Goal: Information Seeking & Learning: Learn about a topic

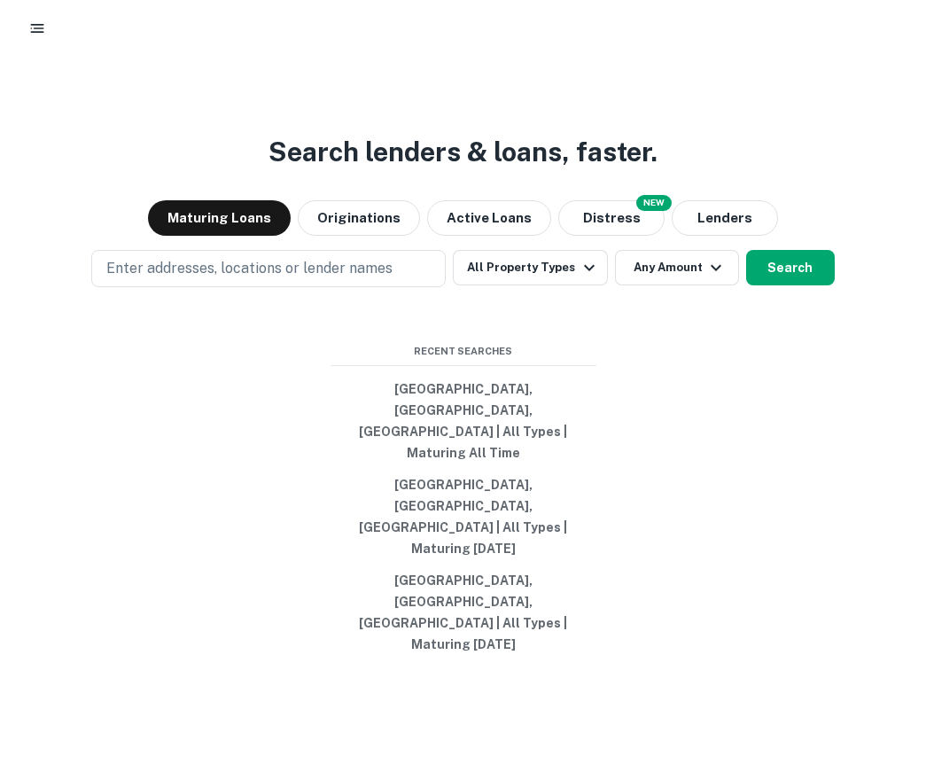
click at [39, 21] on icon "button" at bounding box center [37, 28] width 18 height 18
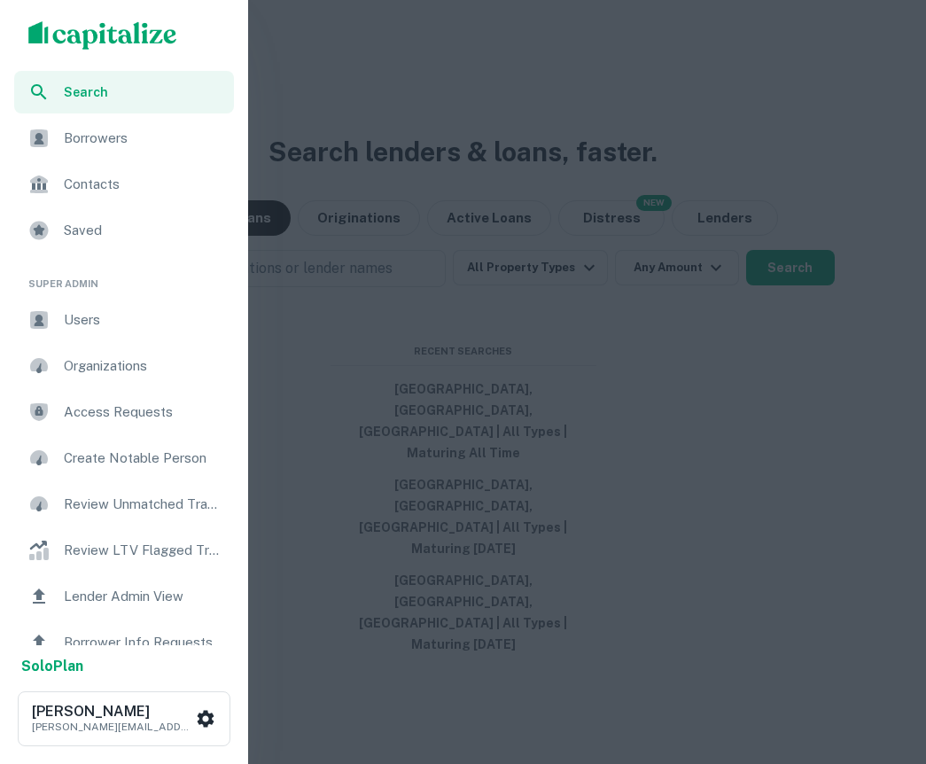
click at [76, 321] on span "Users" at bounding box center [144, 319] width 160 height 21
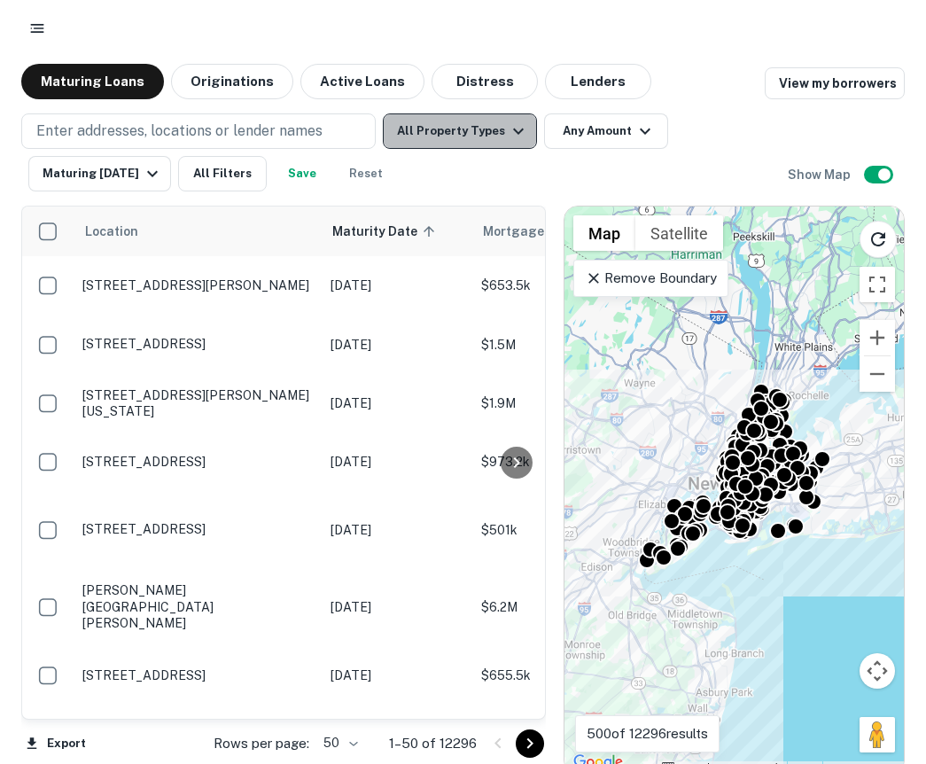
click at [508, 135] on icon "button" at bounding box center [518, 131] width 21 height 21
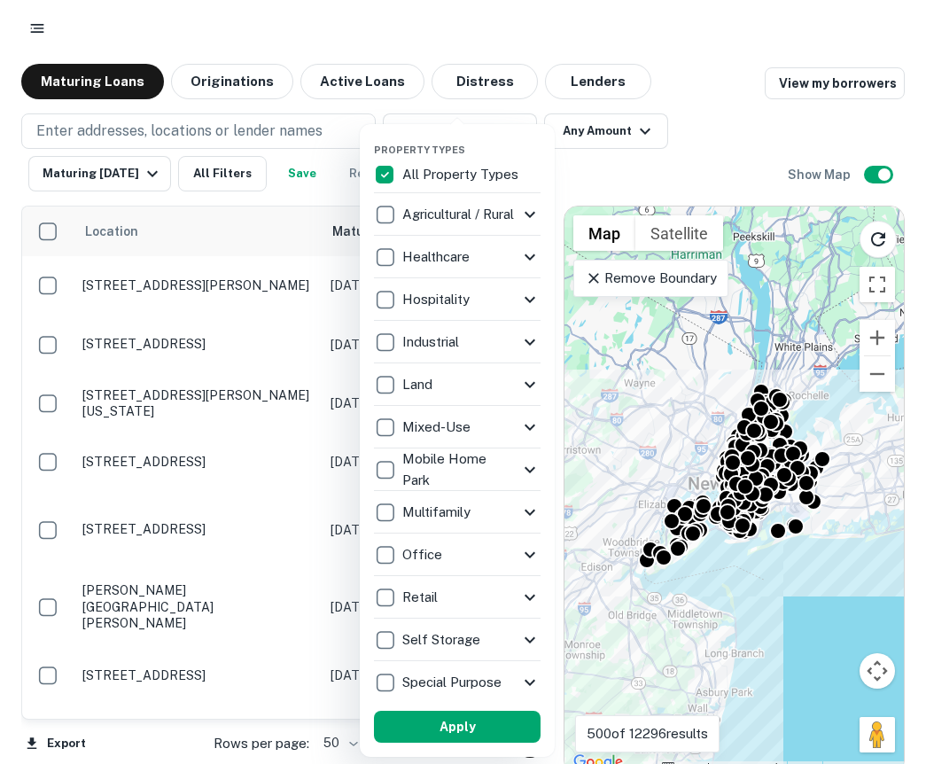
click at [529, 681] on icon at bounding box center [529, 682] width 21 height 21
click at [529, 681] on icon at bounding box center [530, 682] width 11 height 6
click at [529, 681] on icon at bounding box center [529, 682] width 21 height 21
click at [529, 681] on icon at bounding box center [530, 682] width 11 height 6
click at [528, 651] on div "Self Storage" at bounding box center [457, 640] width 167 height 43
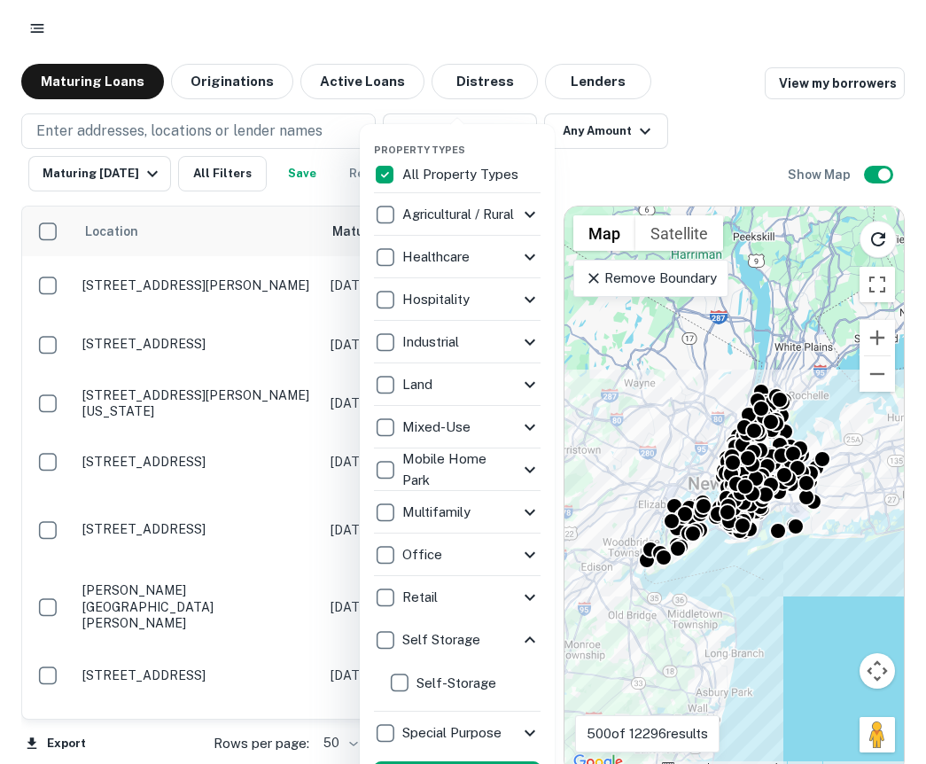
click at [528, 643] on icon at bounding box center [529, 639] width 21 height 21
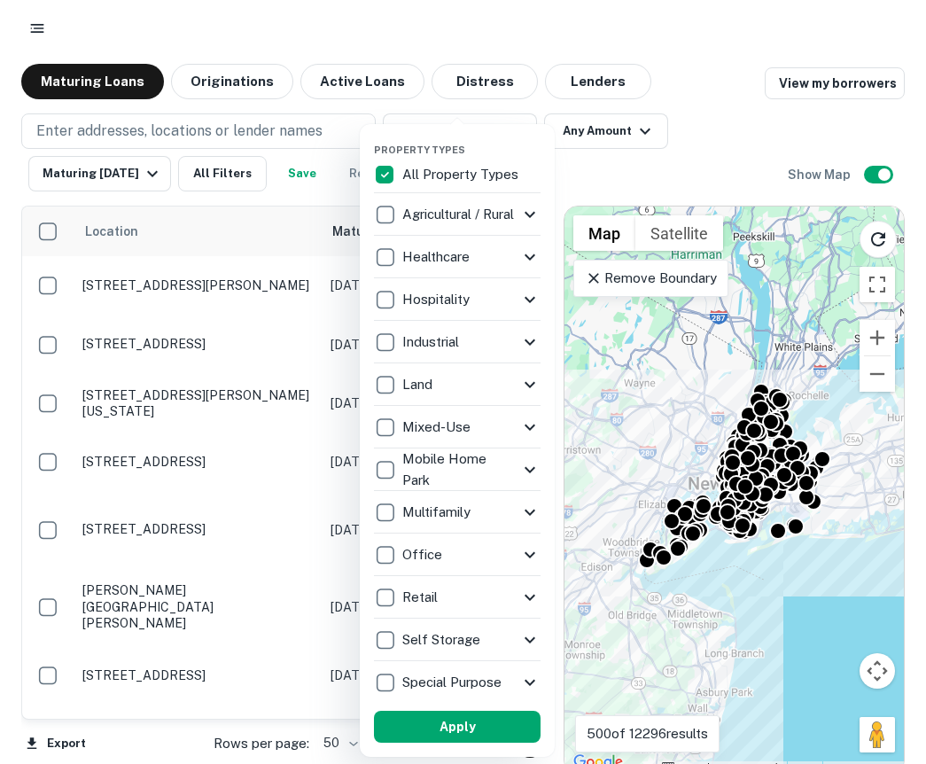
click at [531, 473] on icon at bounding box center [529, 469] width 21 height 21
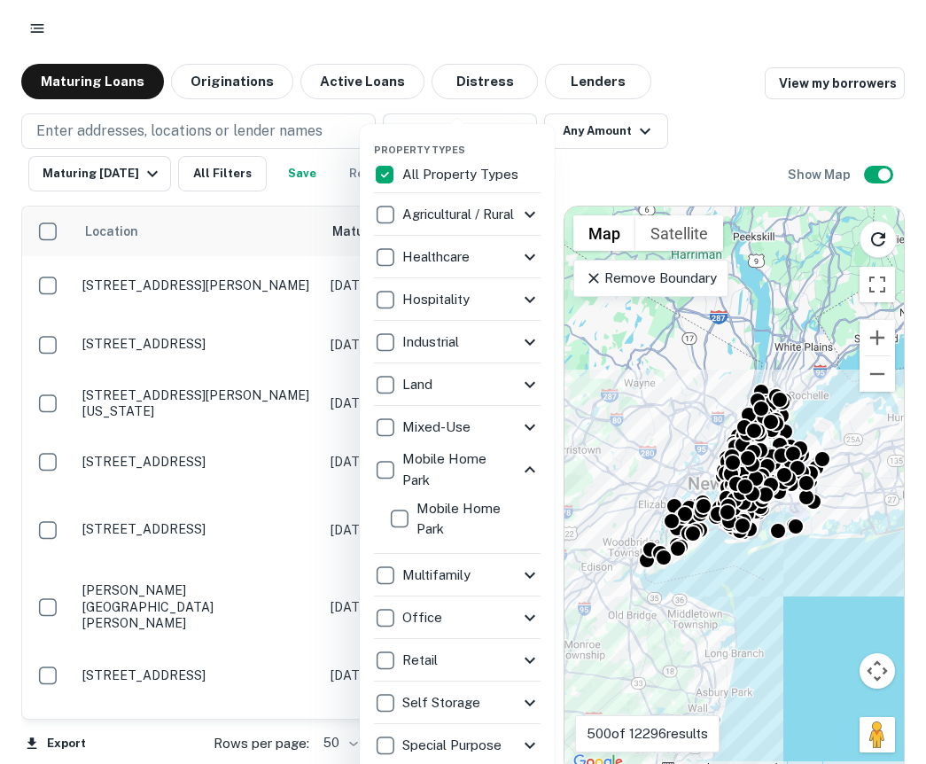
click at [531, 472] on icon at bounding box center [529, 469] width 21 height 21
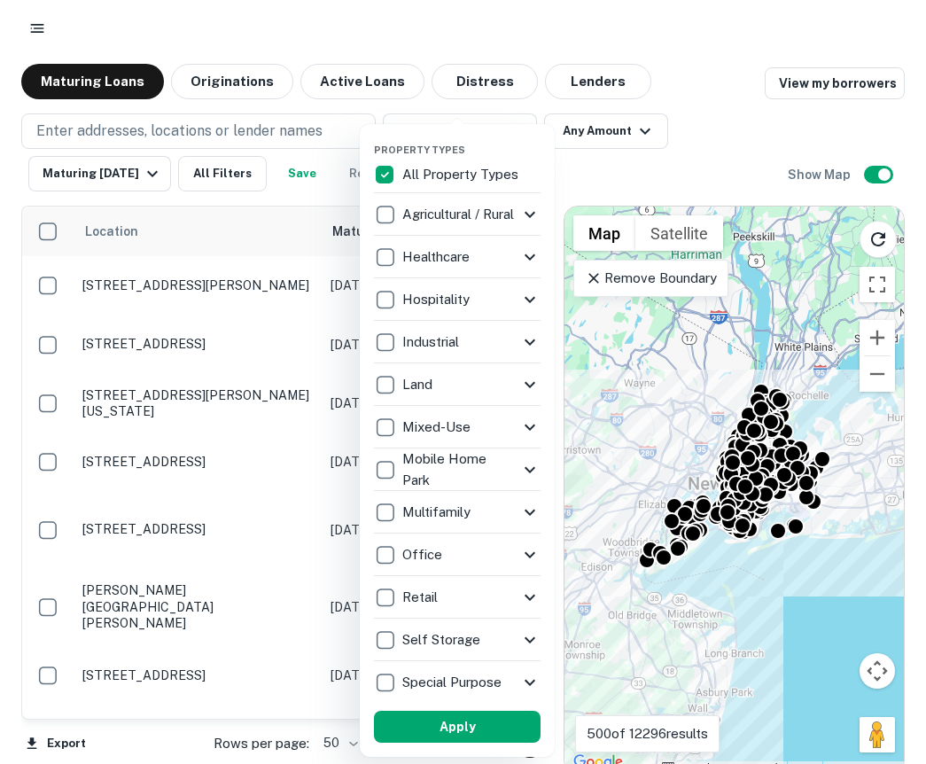
click at [528, 432] on icon at bounding box center [529, 427] width 21 height 21
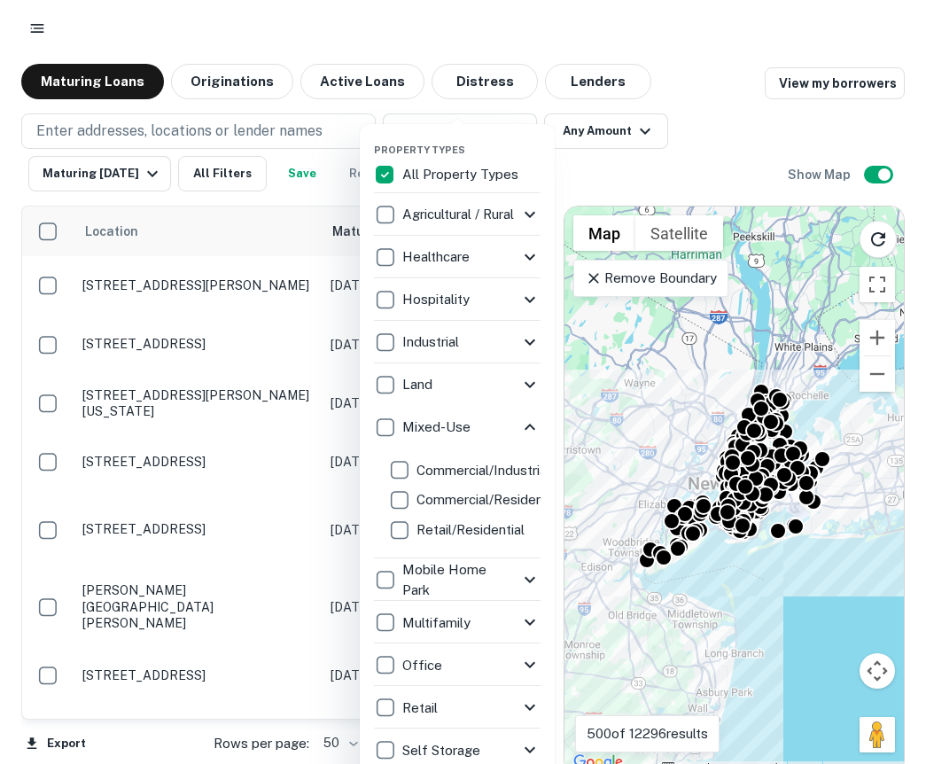
click at [528, 430] on icon at bounding box center [529, 427] width 21 height 21
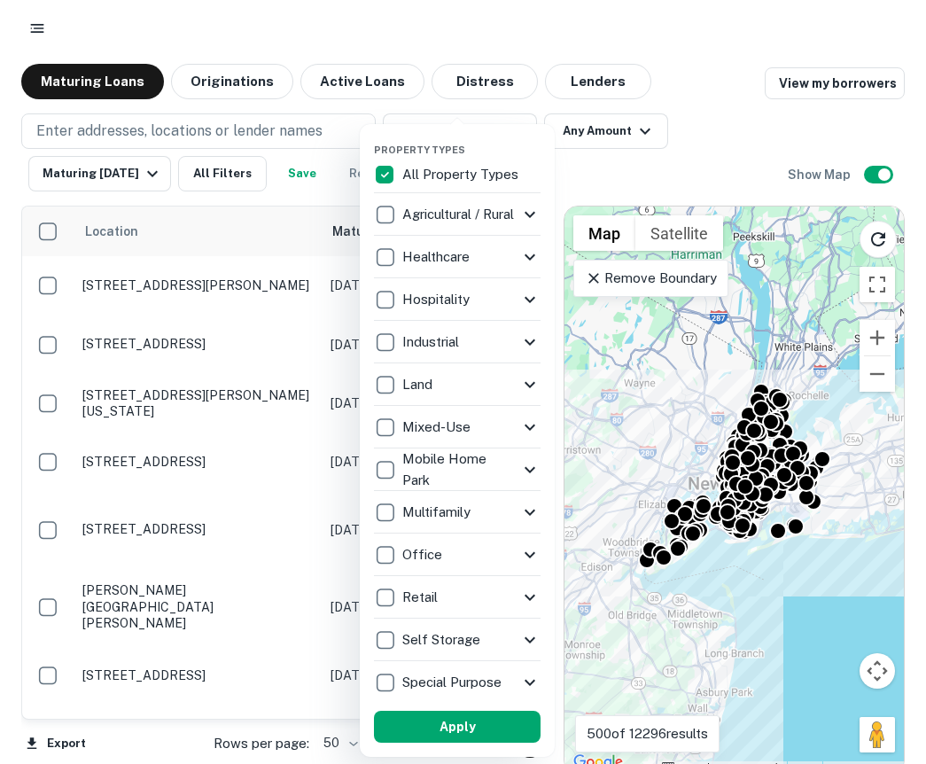
click at [675, 127] on div at bounding box center [463, 382] width 926 height 764
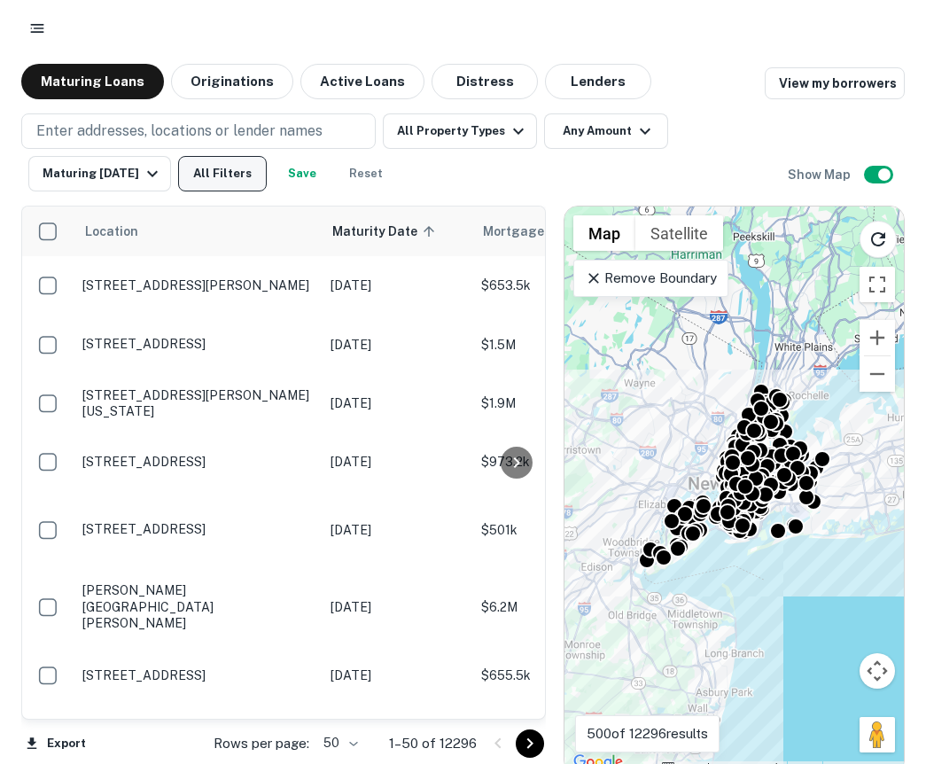
click at [212, 182] on button "All Filters" at bounding box center [222, 173] width 89 height 35
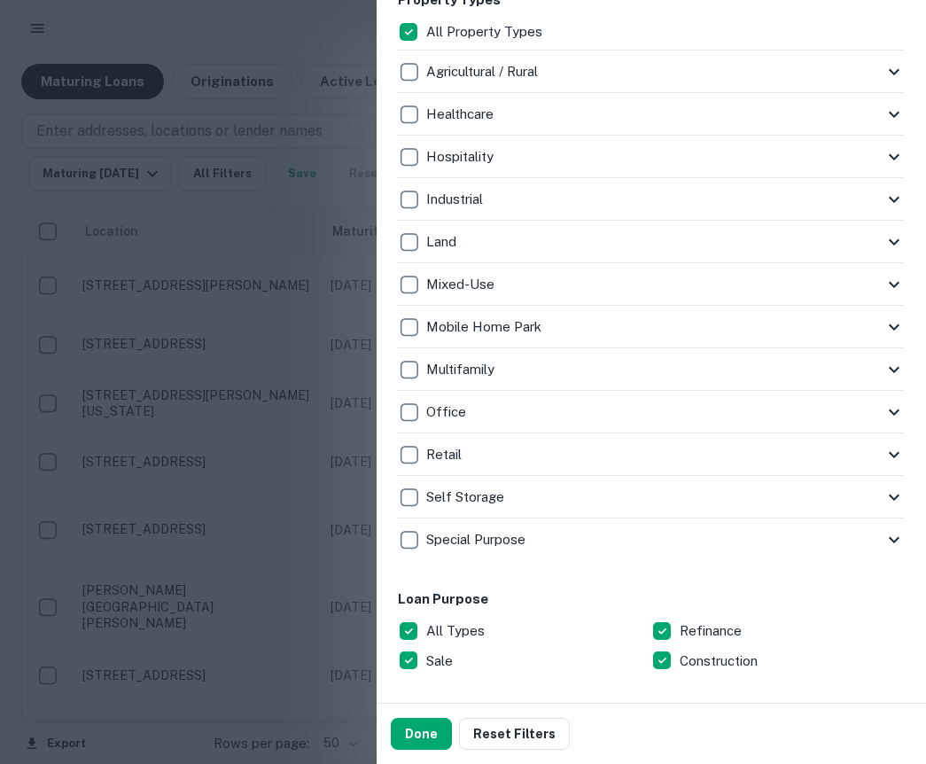
scroll to position [393, 0]
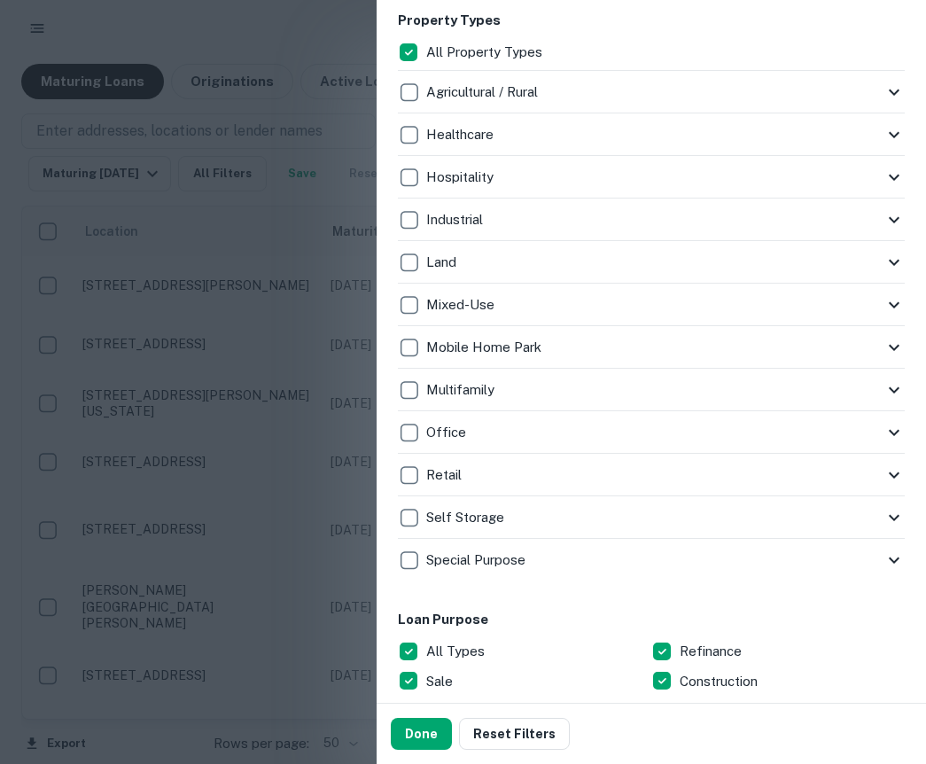
click at [899, 266] on icon at bounding box center [894, 262] width 21 height 21
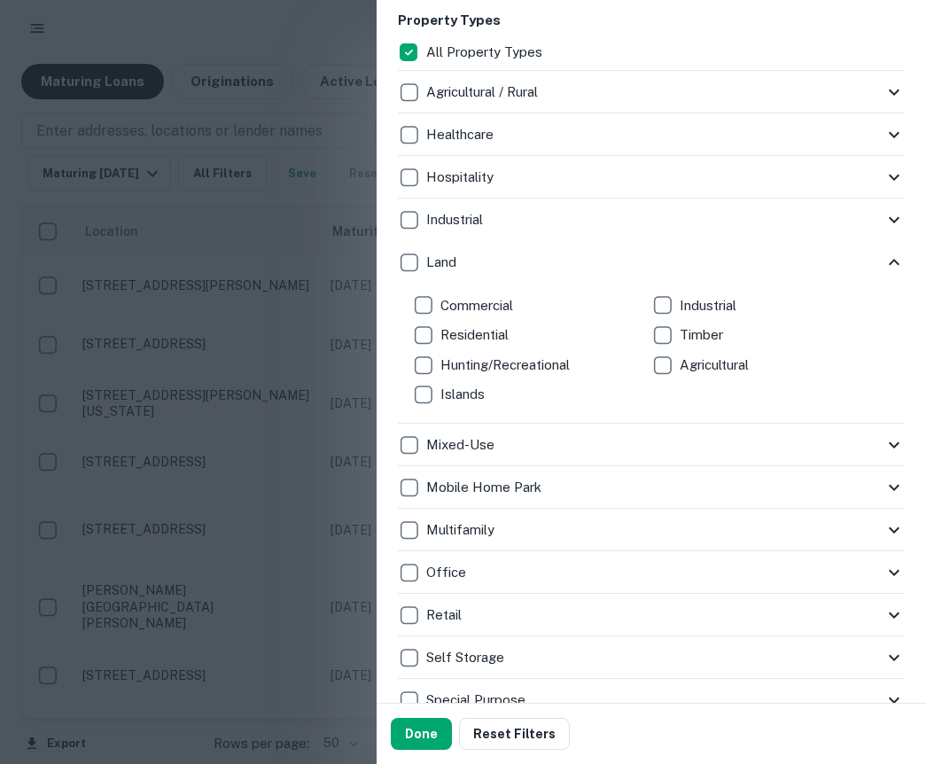
click at [889, 225] on icon at bounding box center [894, 219] width 21 height 21
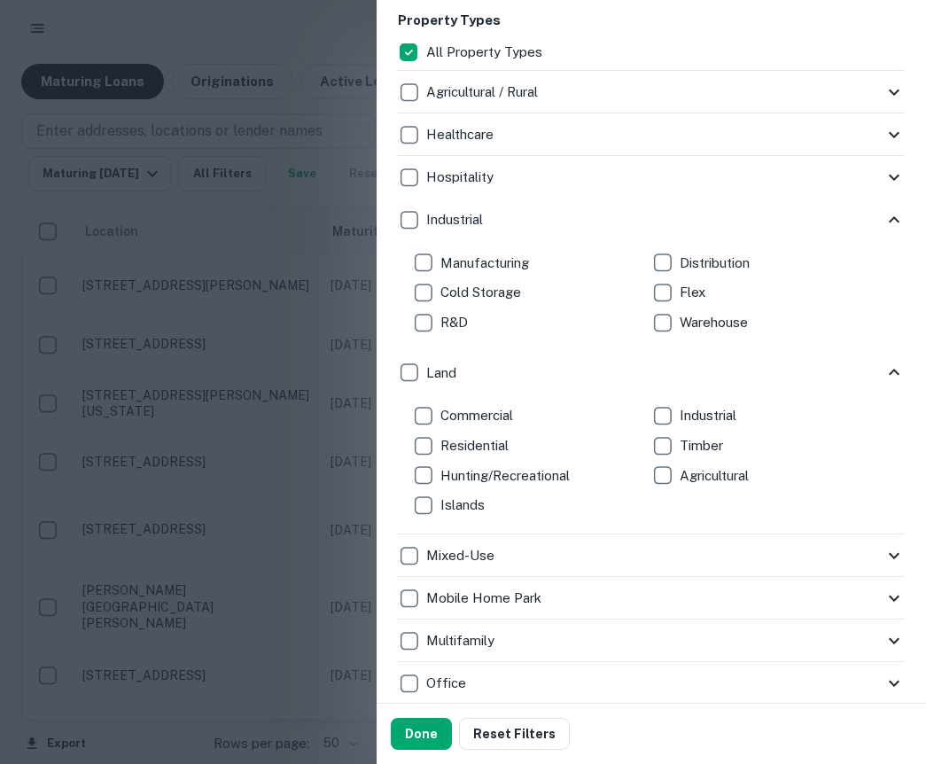
click at [679, 175] on div "Hospitality" at bounding box center [641, 177] width 486 height 30
click at [543, 132] on div "Healthcare" at bounding box center [641, 135] width 486 height 30
click at [895, 125] on icon at bounding box center [894, 134] width 21 height 21
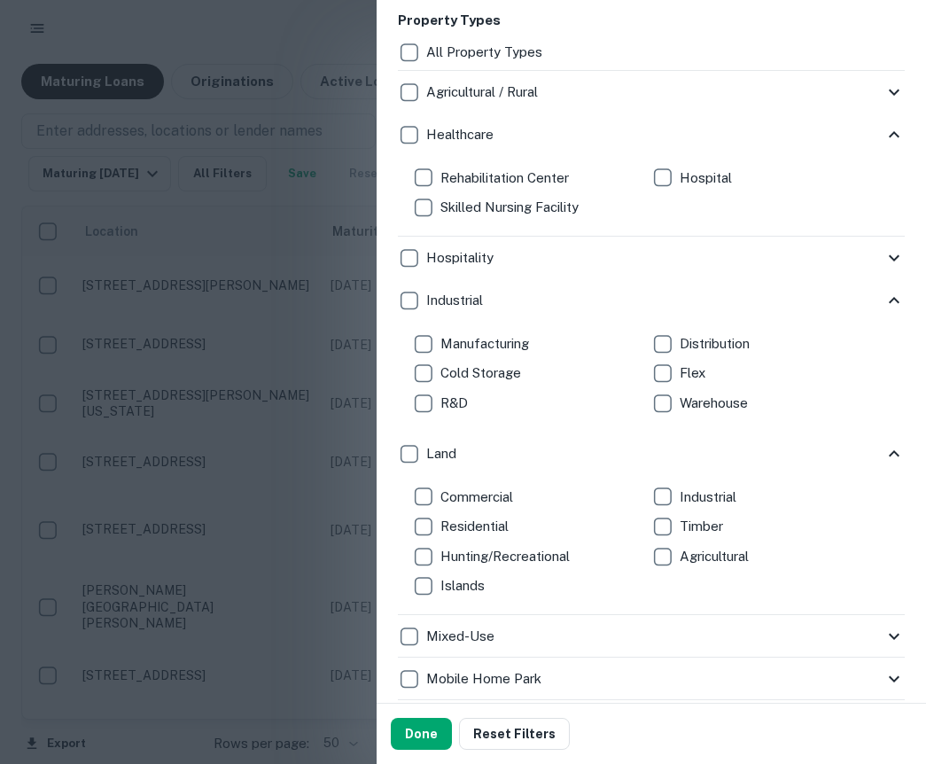
click at [895, 89] on icon at bounding box center [894, 92] width 21 height 21
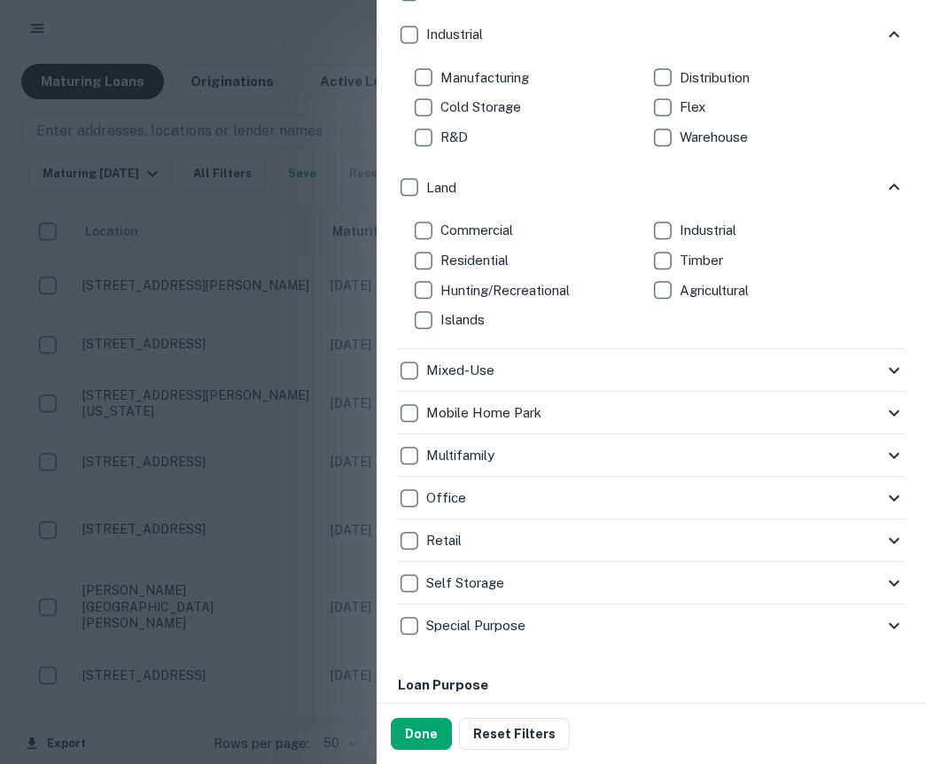
scroll to position [784, 0]
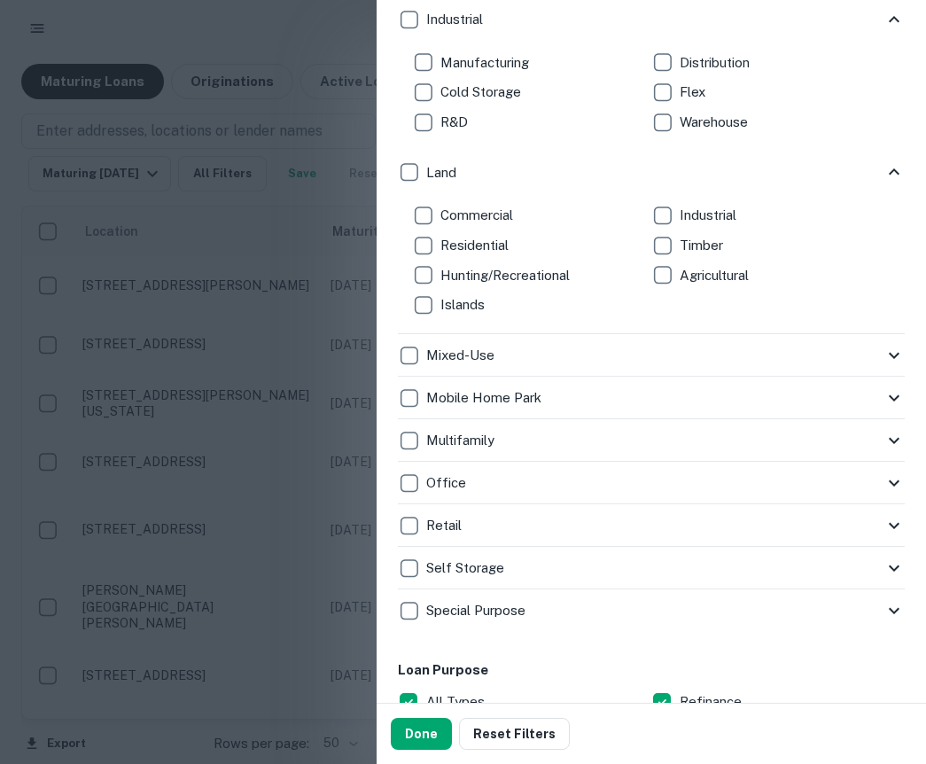
click at [892, 356] on icon at bounding box center [894, 355] width 11 height 6
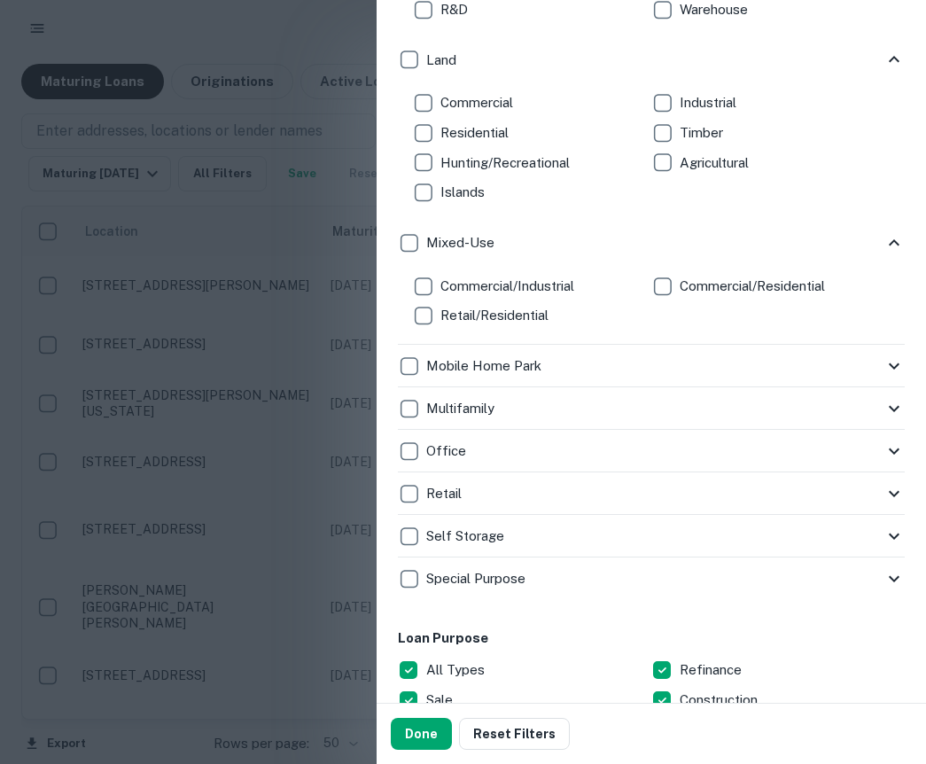
scroll to position [898, 0]
click at [892, 405] on icon at bounding box center [894, 407] width 21 height 21
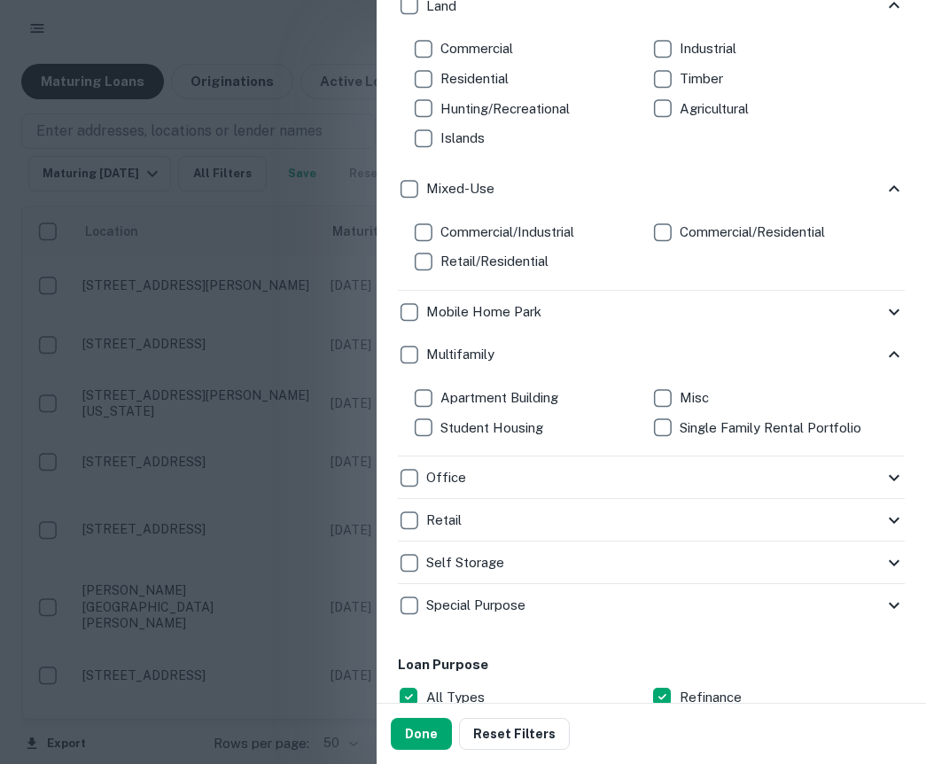
scroll to position [954, 0]
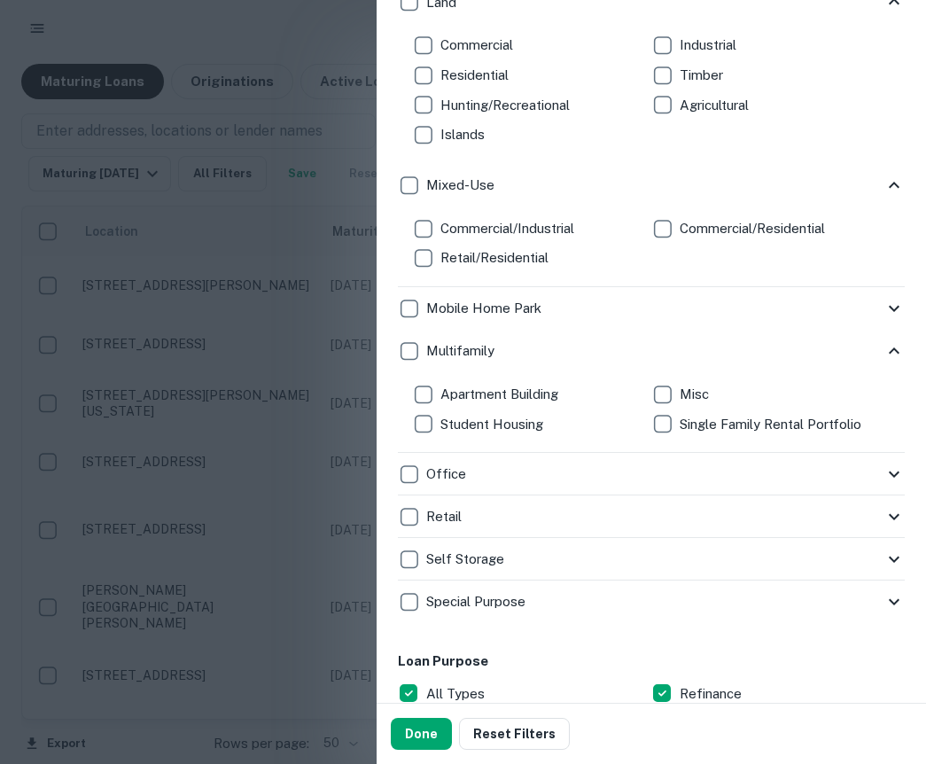
click at [894, 475] on icon at bounding box center [894, 474] width 11 height 6
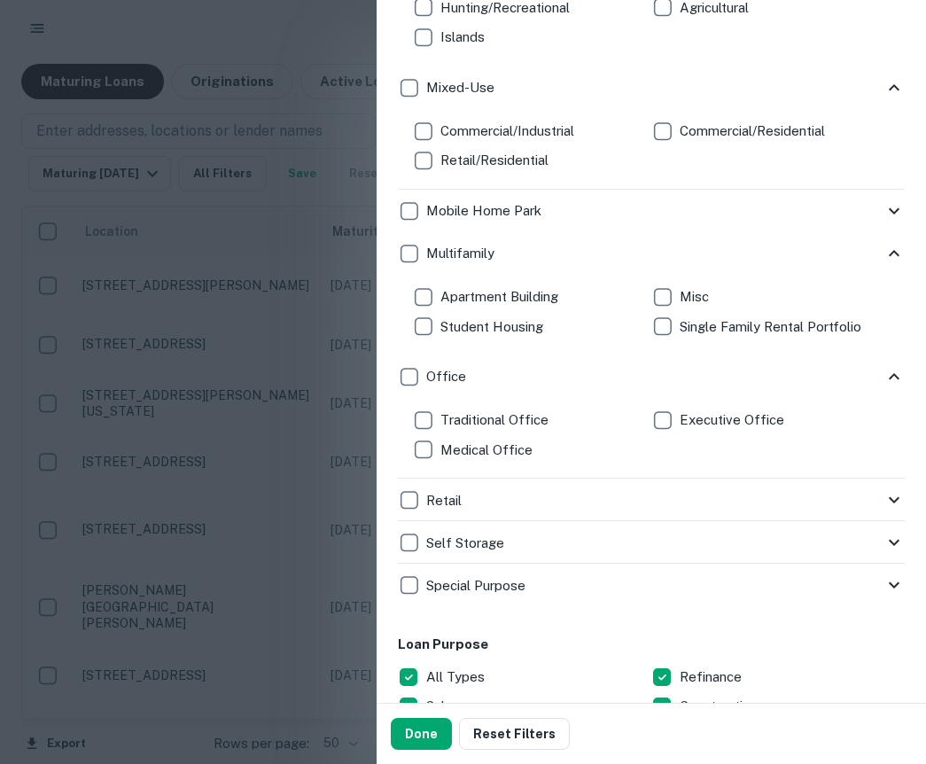
scroll to position [1053, 0]
click at [897, 501] on icon at bounding box center [894, 498] width 21 height 21
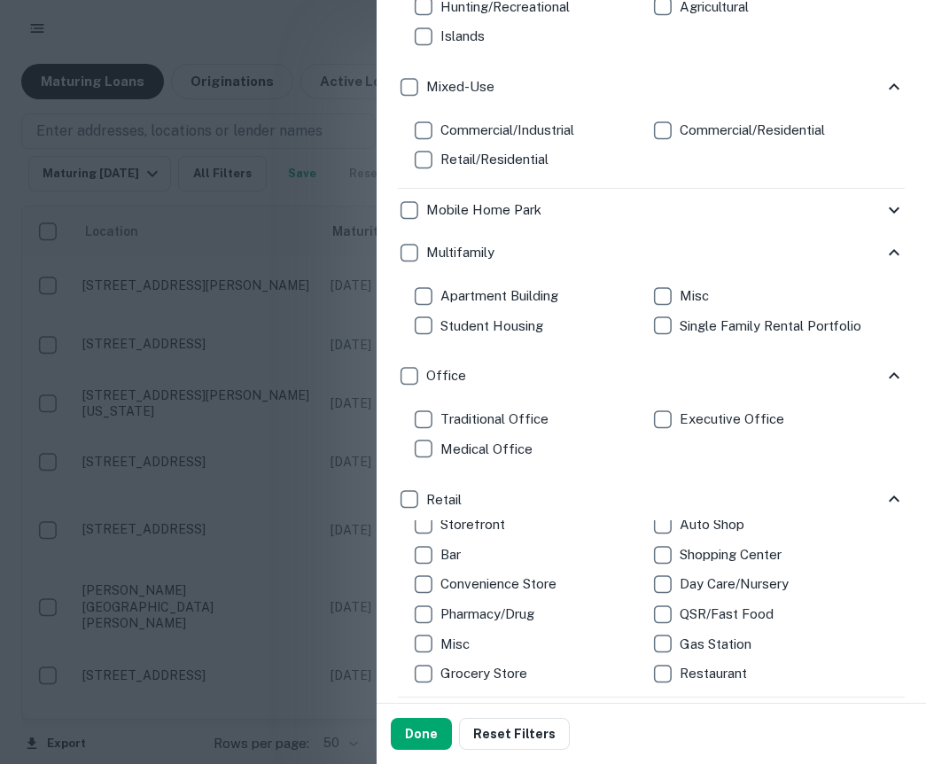
scroll to position [22, 0]
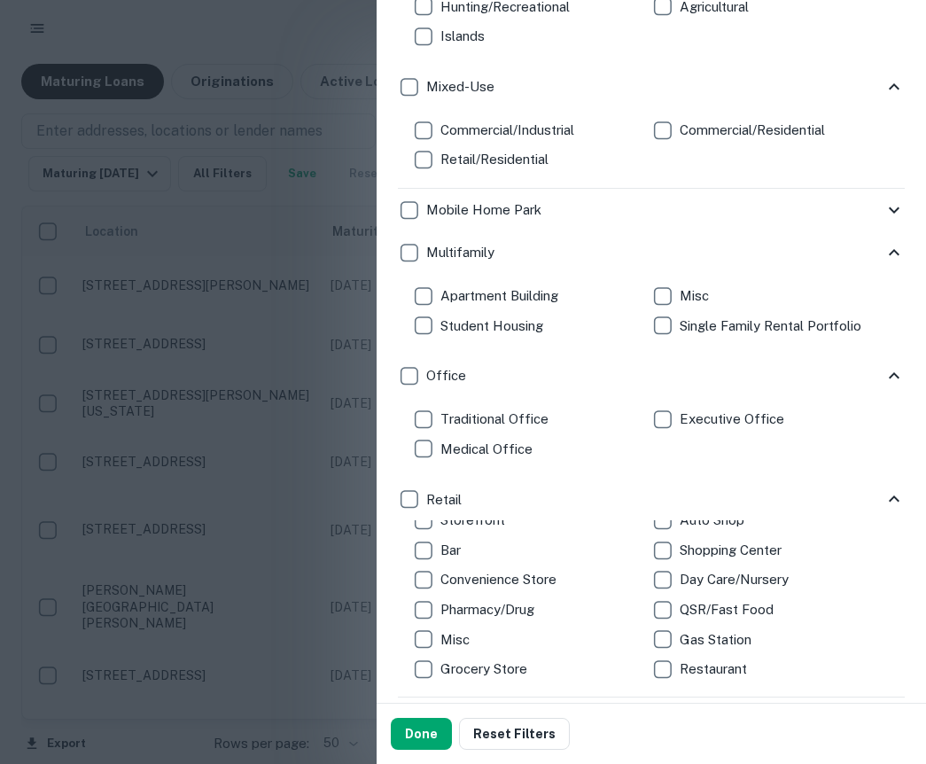
click at [892, 502] on icon at bounding box center [894, 498] width 21 height 21
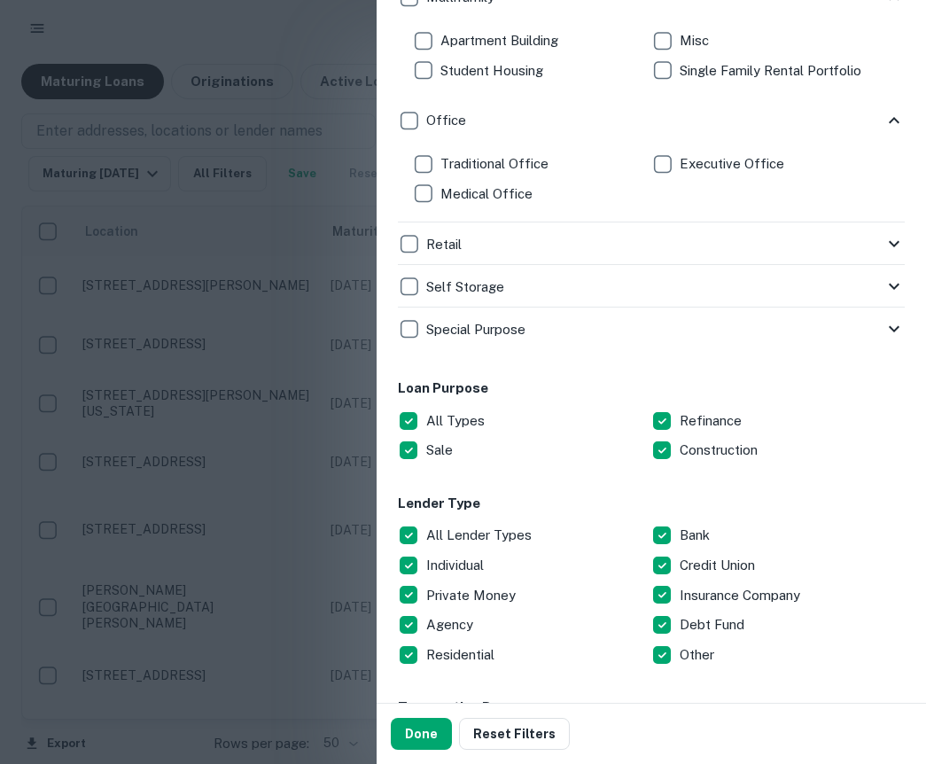
scroll to position [1313, 0]
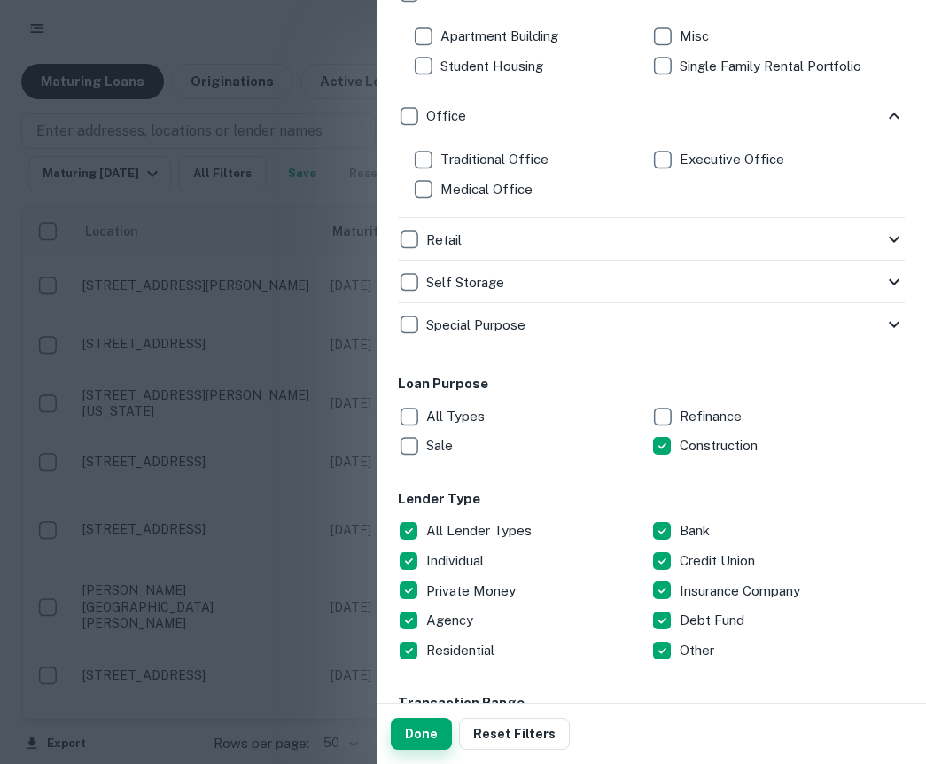
click at [415, 734] on button "Done" at bounding box center [421, 734] width 61 height 32
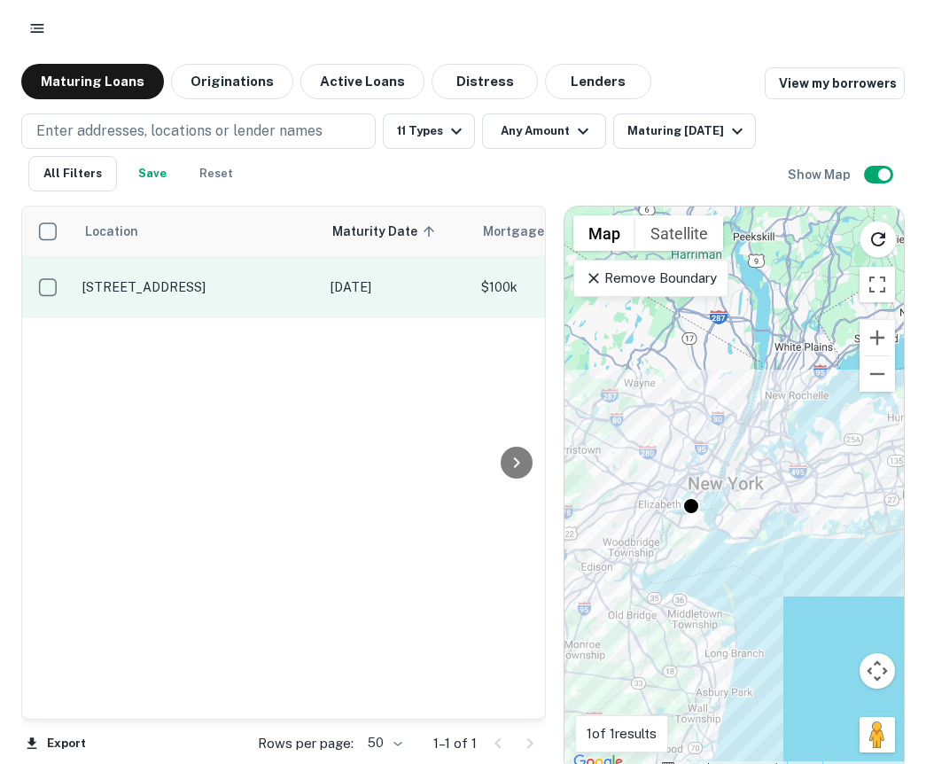
click at [272, 286] on p "[STREET_ADDRESS]" at bounding box center [197, 287] width 230 height 16
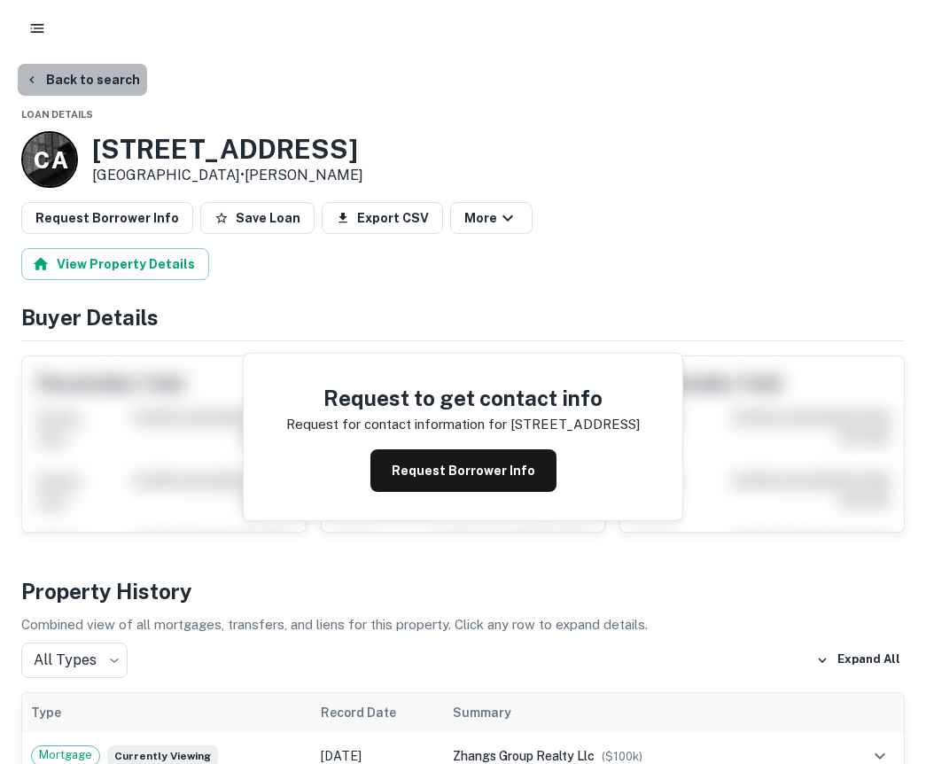
click at [89, 79] on button "Back to search" at bounding box center [82, 80] width 129 height 32
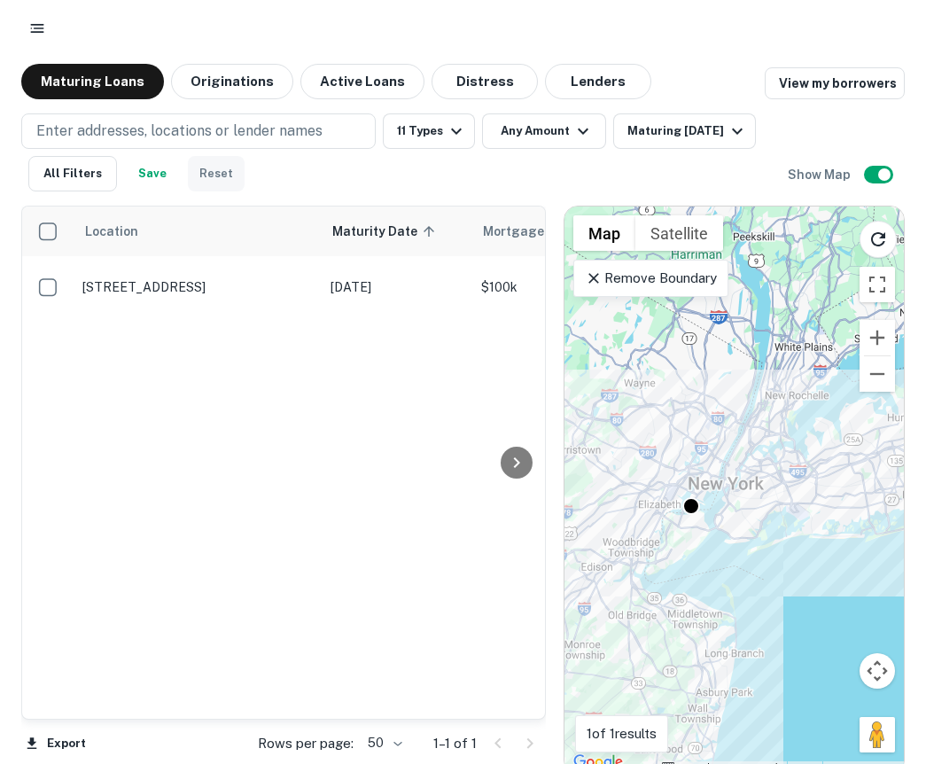
click at [209, 170] on button "Reset" at bounding box center [216, 173] width 57 height 35
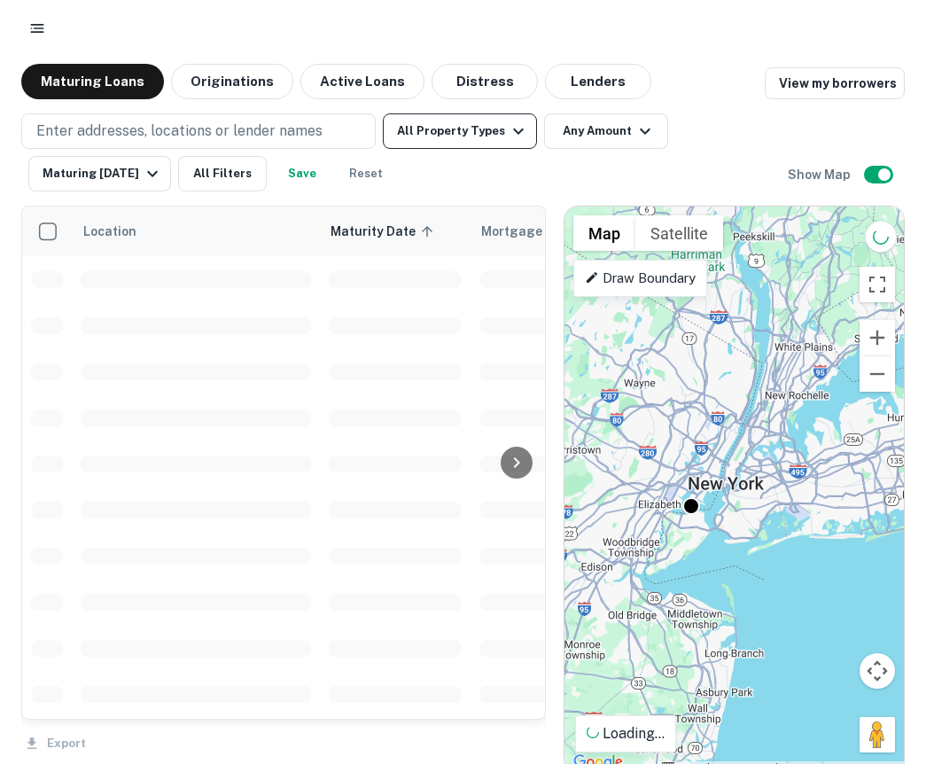
click at [464, 136] on button "All Property Types" at bounding box center [460, 130] width 154 height 35
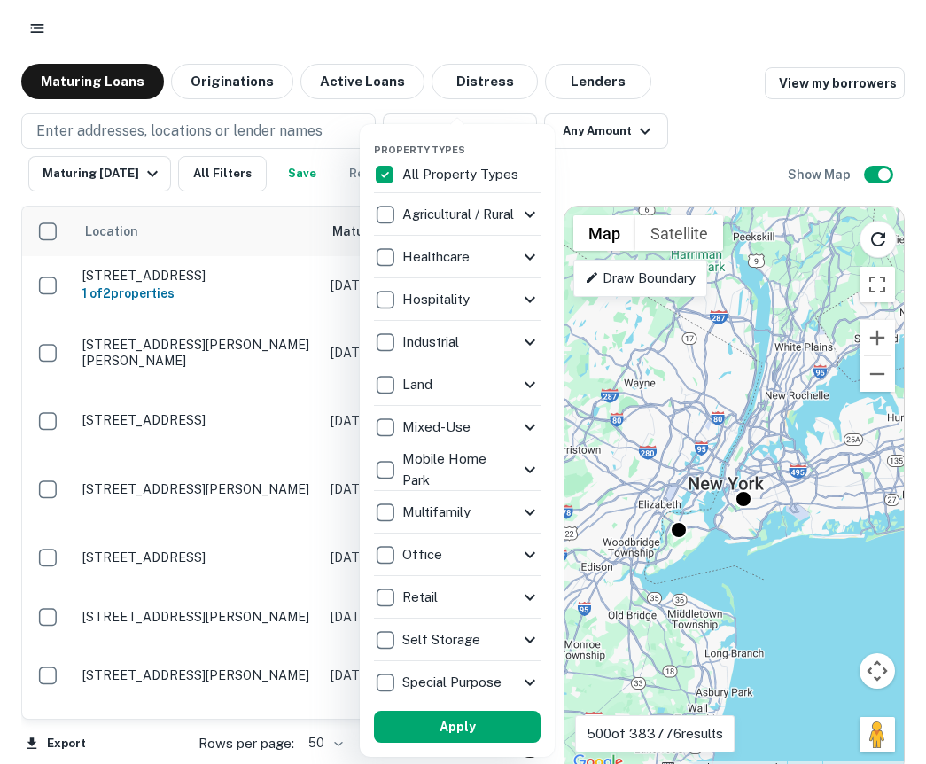
click at [533, 431] on icon at bounding box center [529, 427] width 21 height 21
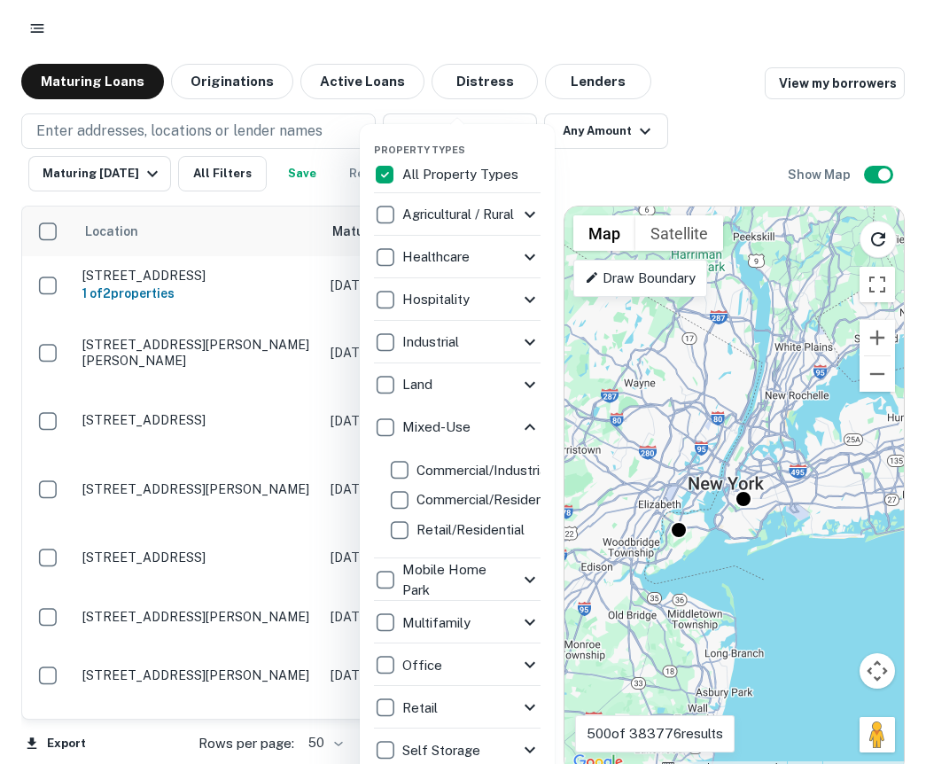
click at [533, 431] on icon at bounding box center [529, 427] width 21 height 21
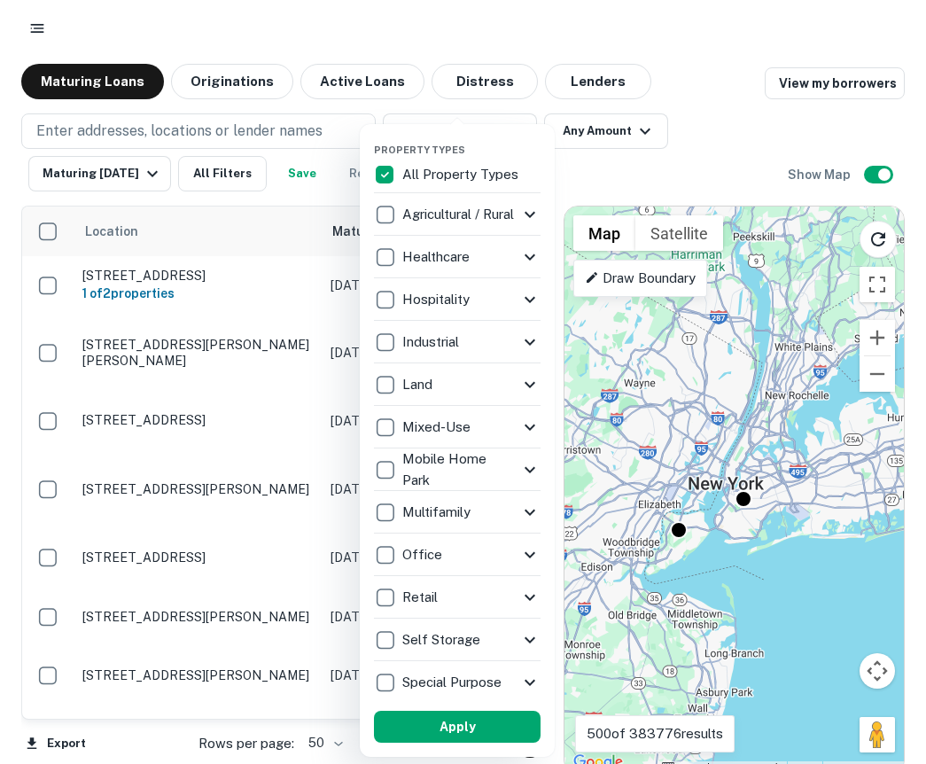
click at [530, 680] on icon at bounding box center [529, 682] width 21 height 21
click at [530, 679] on icon at bounding box center [530, 682] width 11 height 6
click at [528, 425] on icon at bounding box center [529, 427] width 21 height 21
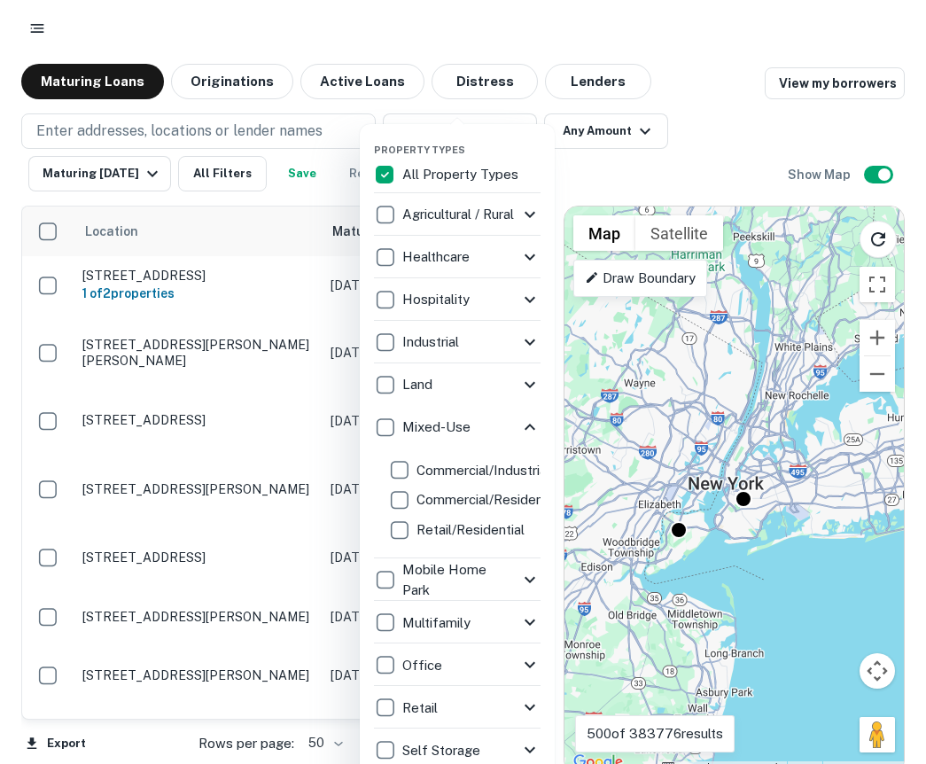
click at [528, 425] on icon at bounding box center [530, 427] width 11 height 6
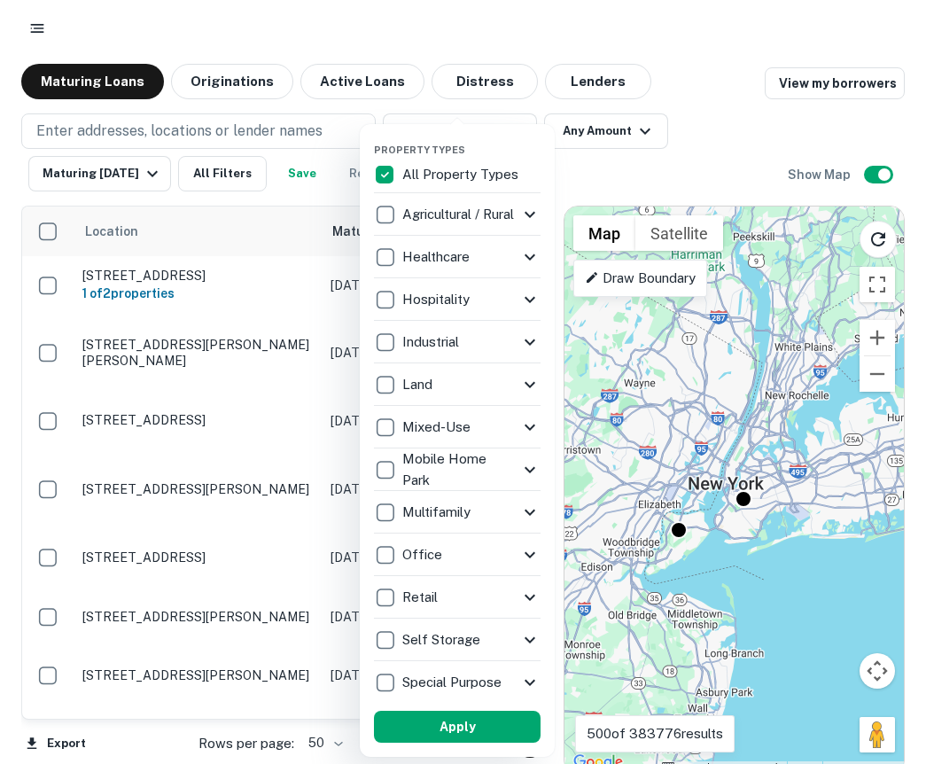
click at [537, 343] on icon at bounding box center [529, 341] width 21 height 21
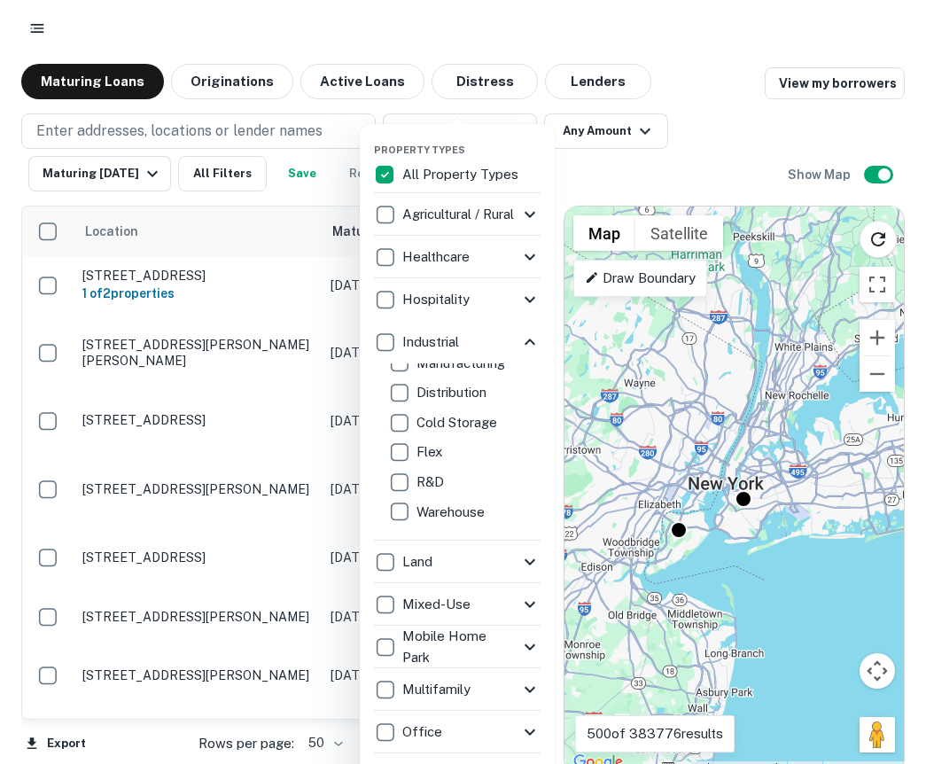
scroll to position [1, 0]
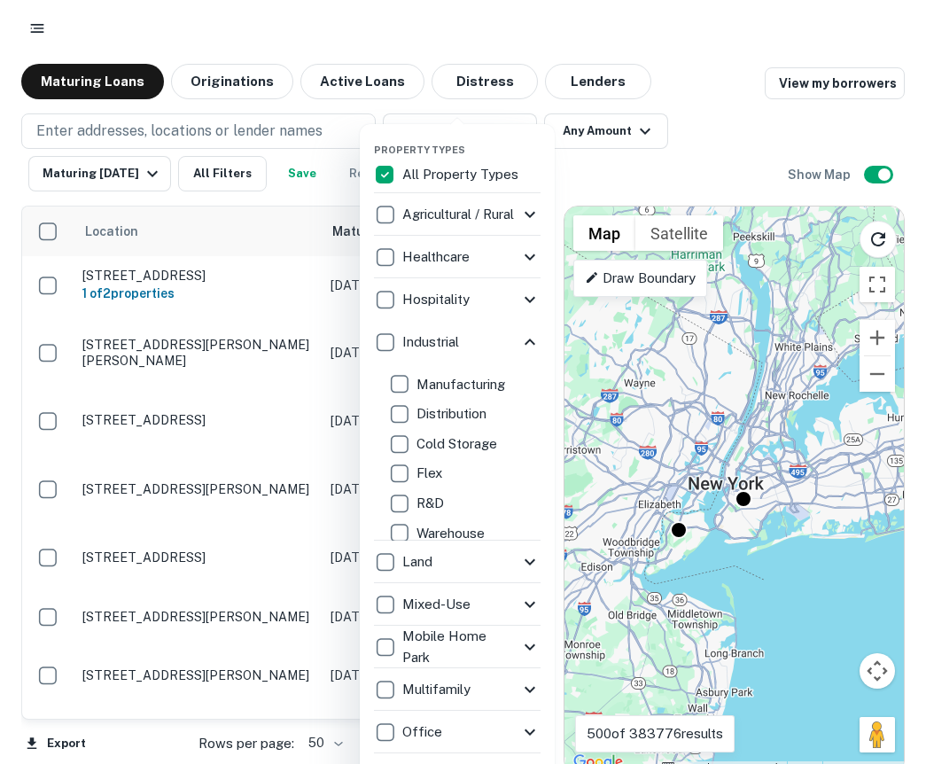
click at [533, 340] on icon at bounding box center [529, 341] width 21 height 21
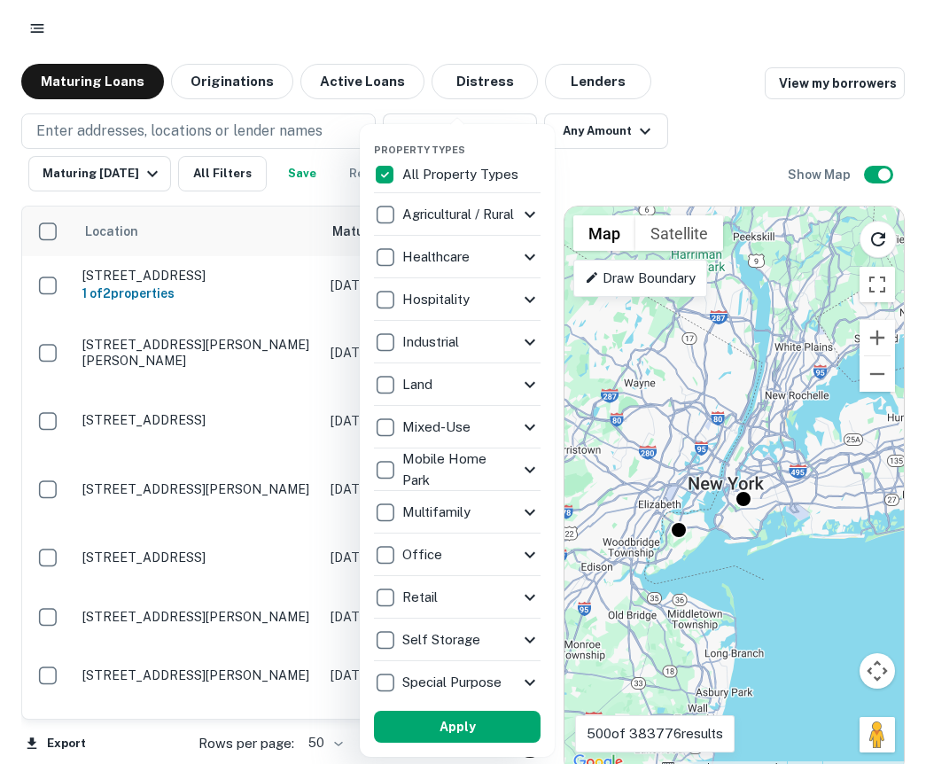
click at [531, 295] on icon at bounding box center [529, 299] width 21 height 21
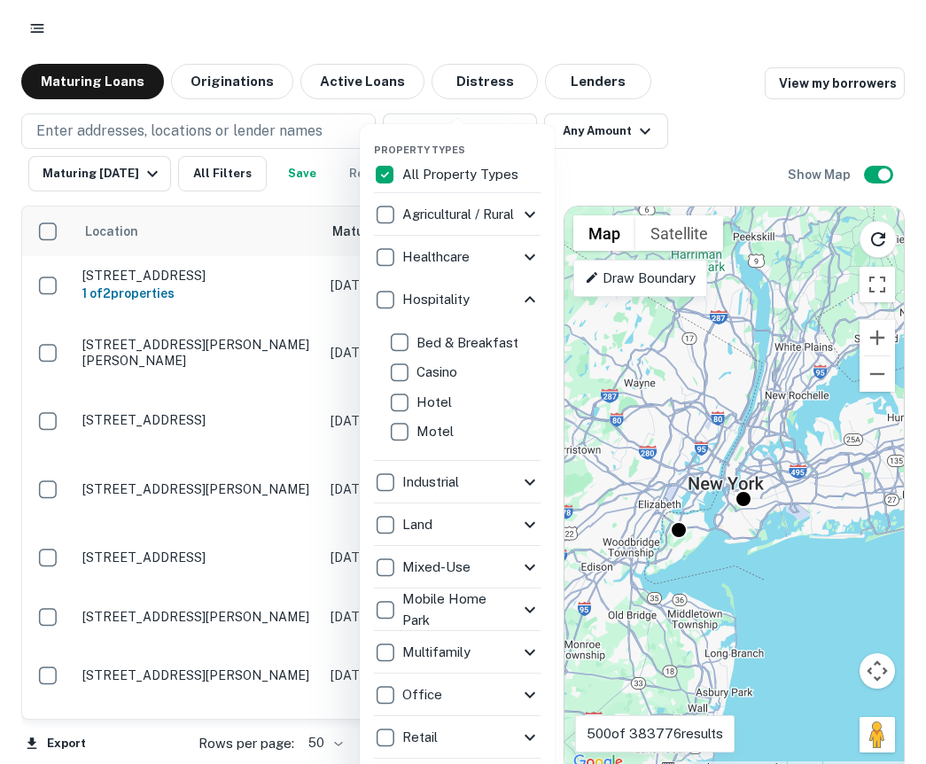
click at [529, 303] on icon at bounding box center [529, 299] width 21 height 21
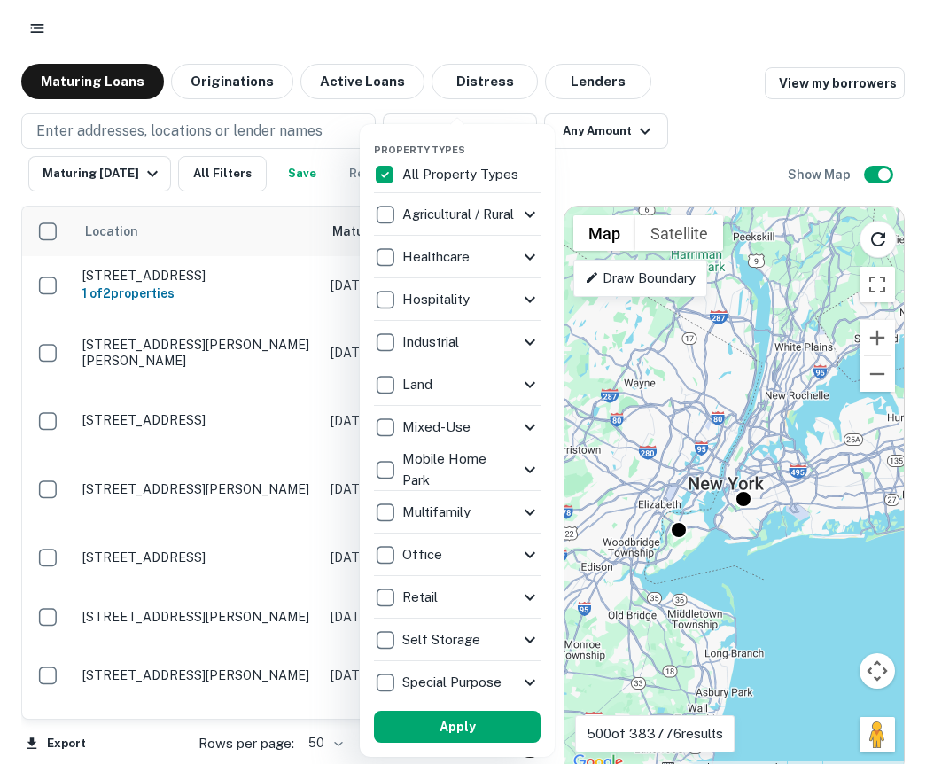
click at [529, 427] on icon at bounding box center [530, 427] width 11 height 6
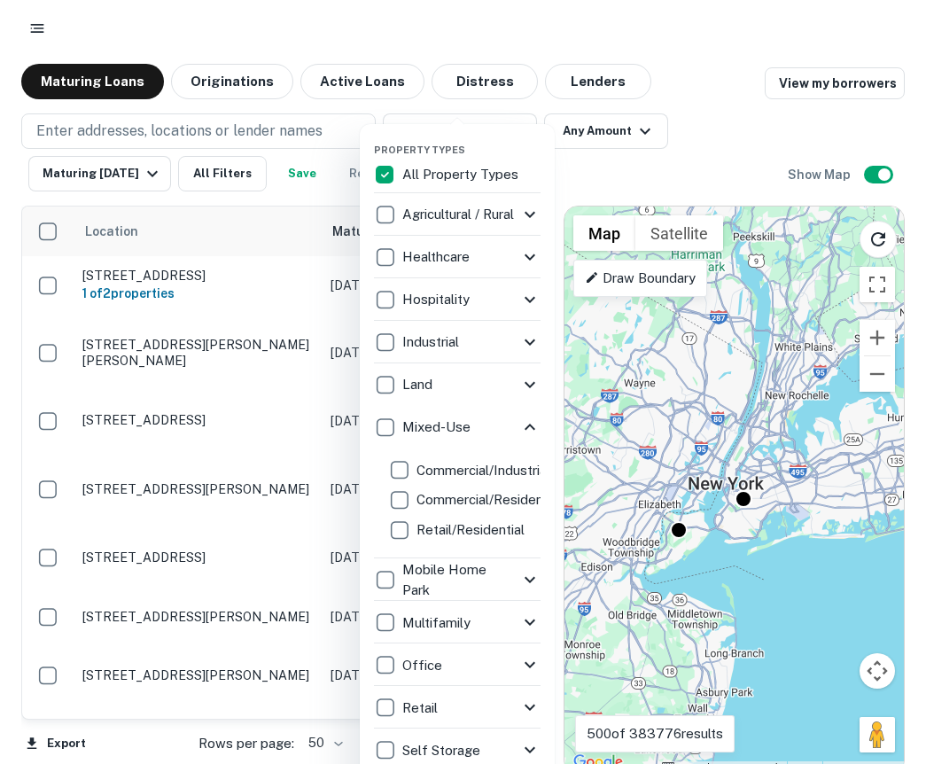
click at [529, 424] on icon at bounding box center [530, 427] width 11 height 6
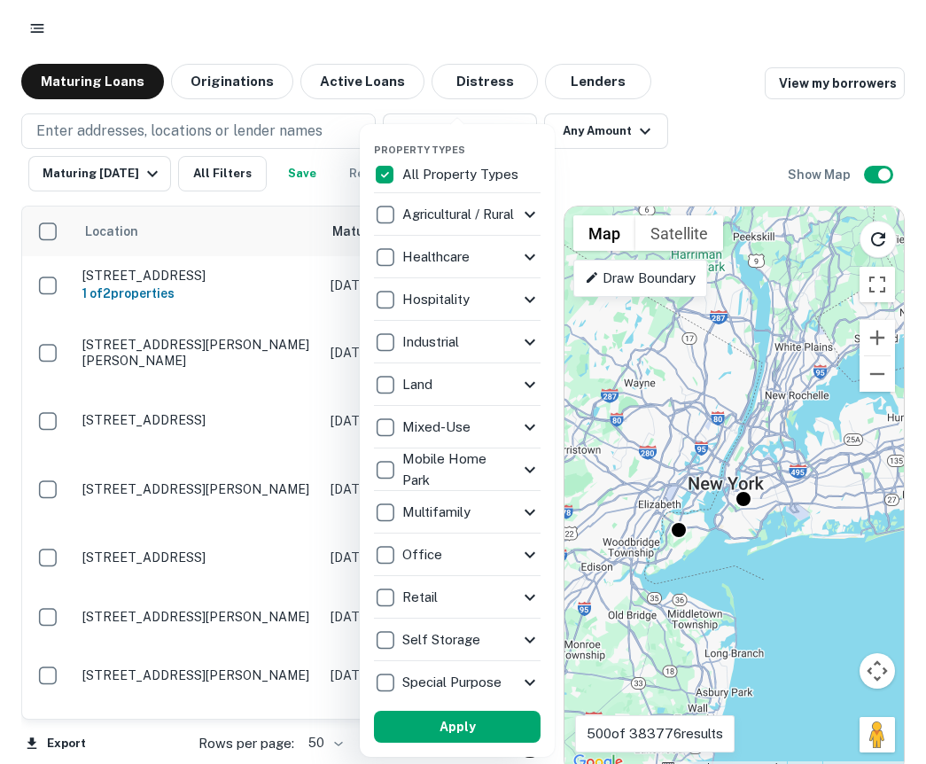
click at [529, 596] on icon at bounding box center [529, 597] width 21 height 21
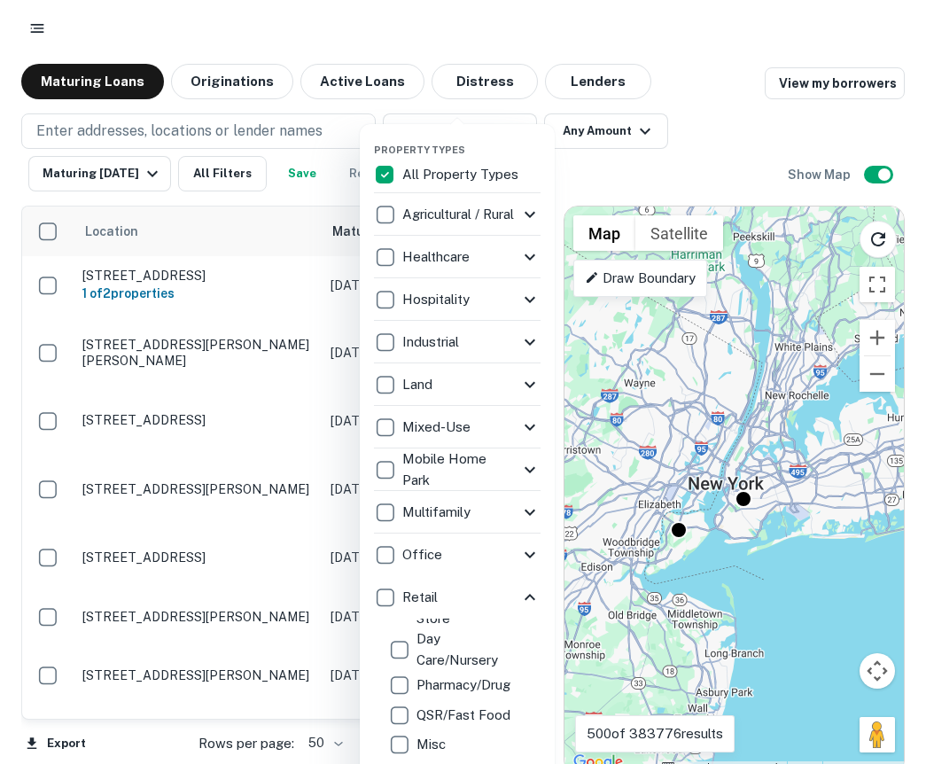
scroll to position [225, 0]
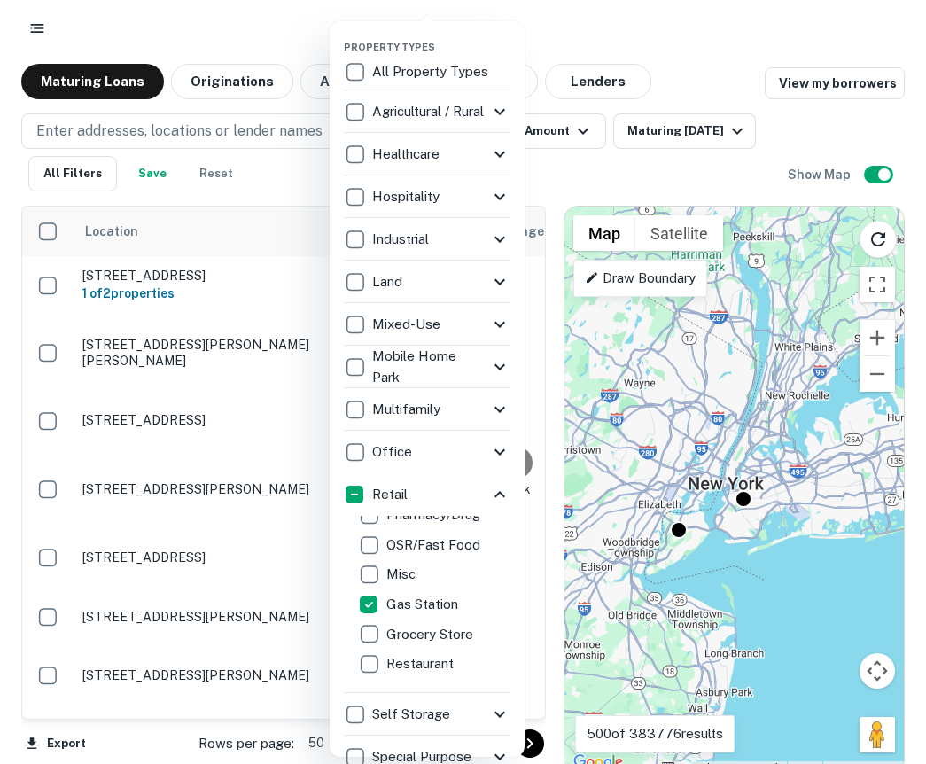
click at [565, 178] on div at bounding box center [463, 382] width 926 height 764
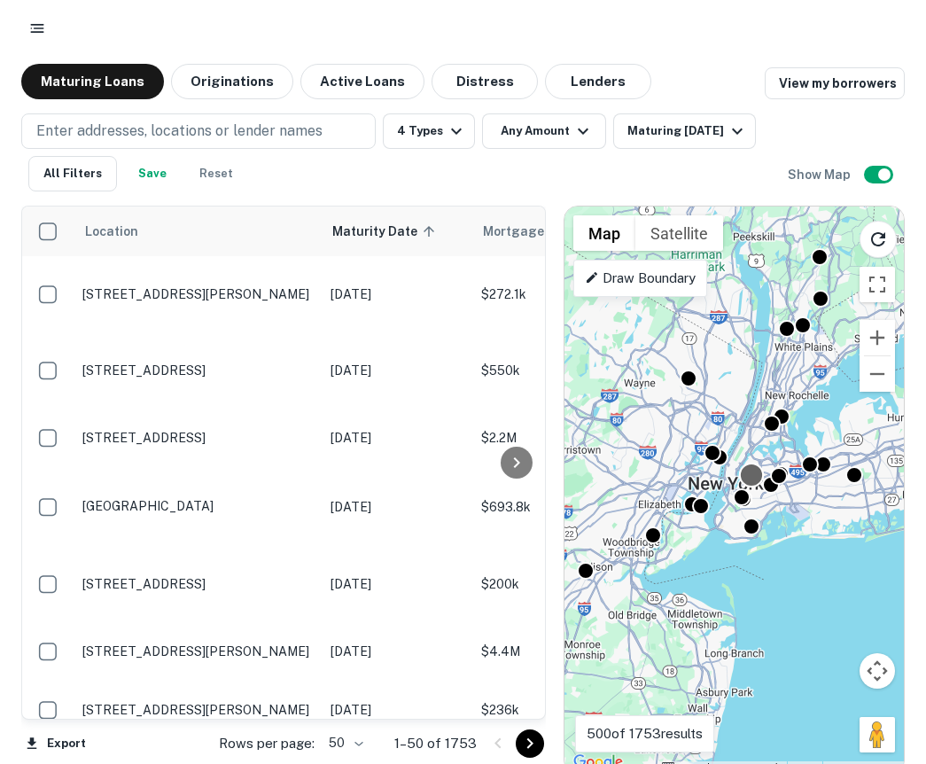
click at [755, 479] on div at bounding box center [751, 476] width 26 height 26
